Goal: Task Accomplishment & Management: Manage account settings

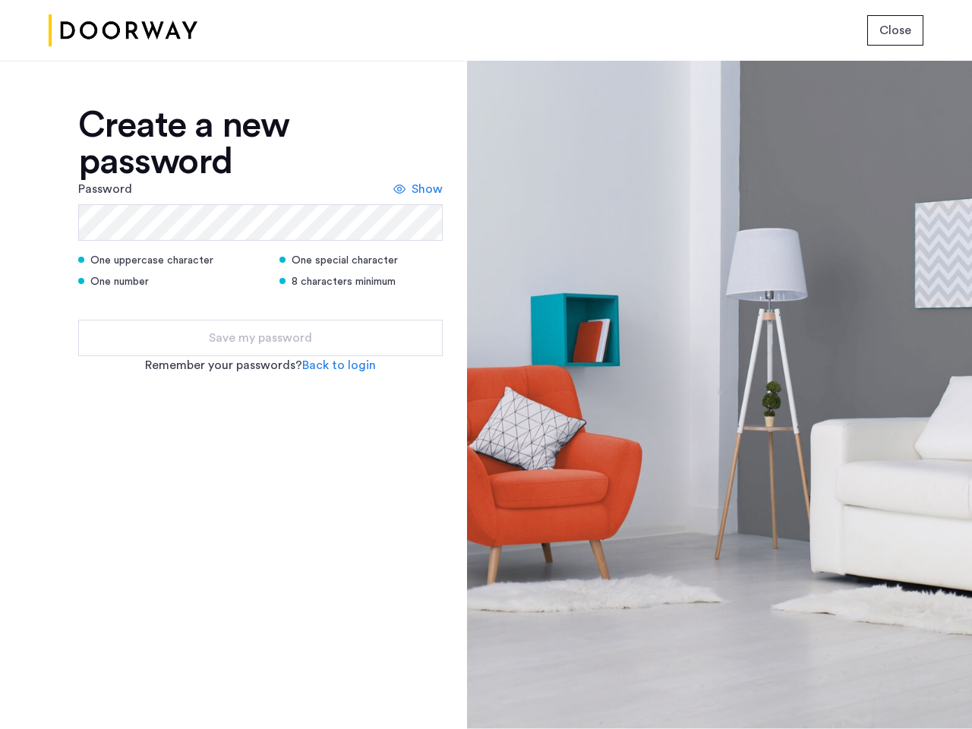
click at [895, 30] on span "Close" at bounding box center [895, 30] width 32 height 18
click at [418, 189] on span "Show" at bounding box center [426, 189] width 31 height 18
click at [339, 365] on link "Back to login" at bounding box center [339, 365] width 74 height 18
